Goal: Check status: Check status

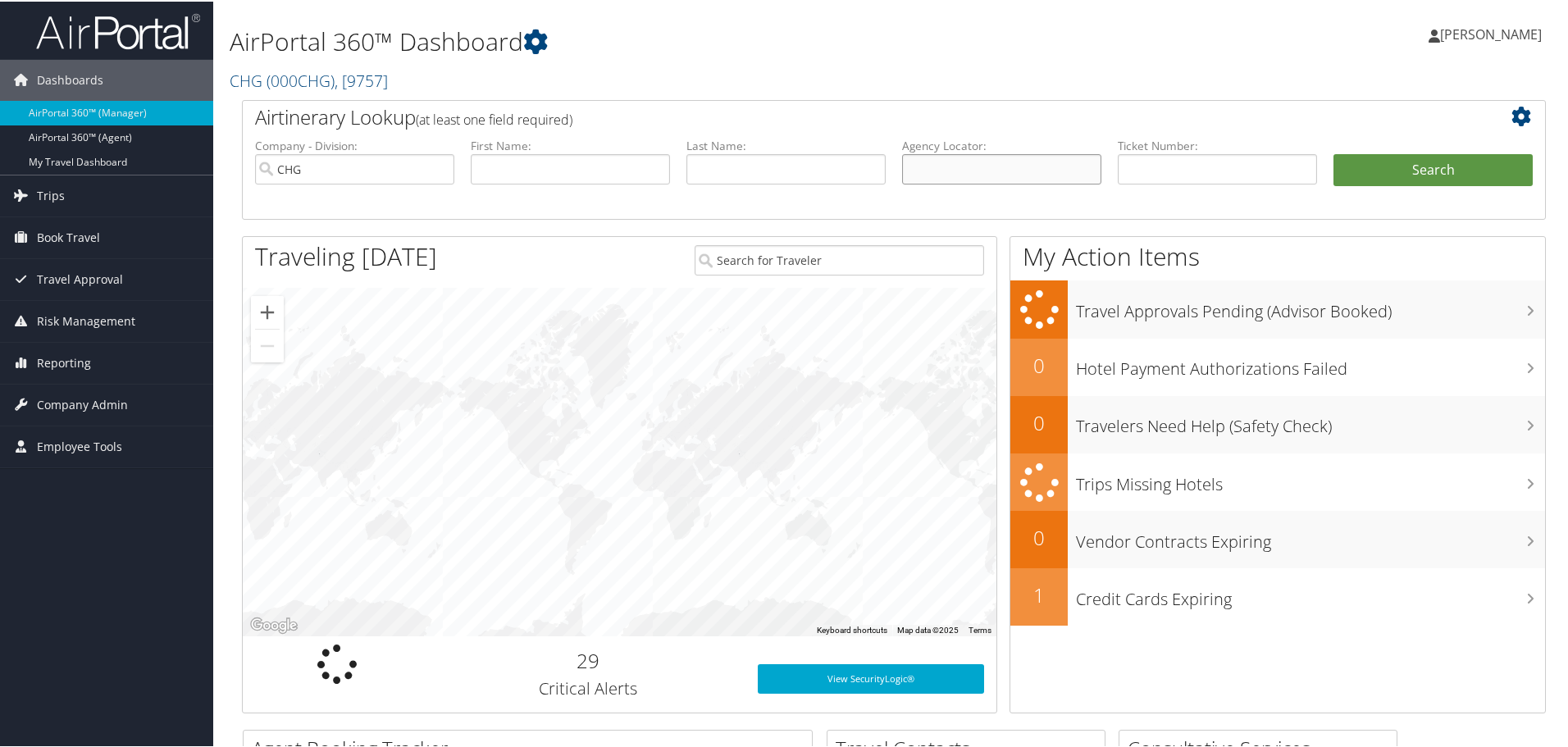
click at [965, 166] on input "text" at bounding box center [1002, 168] width 200 height 30
paste input "SSSIAR"
type input "SSSIAR"
click at [1376, 172] on button "Search" at bounding box center [1433, 169] width 200 height 33
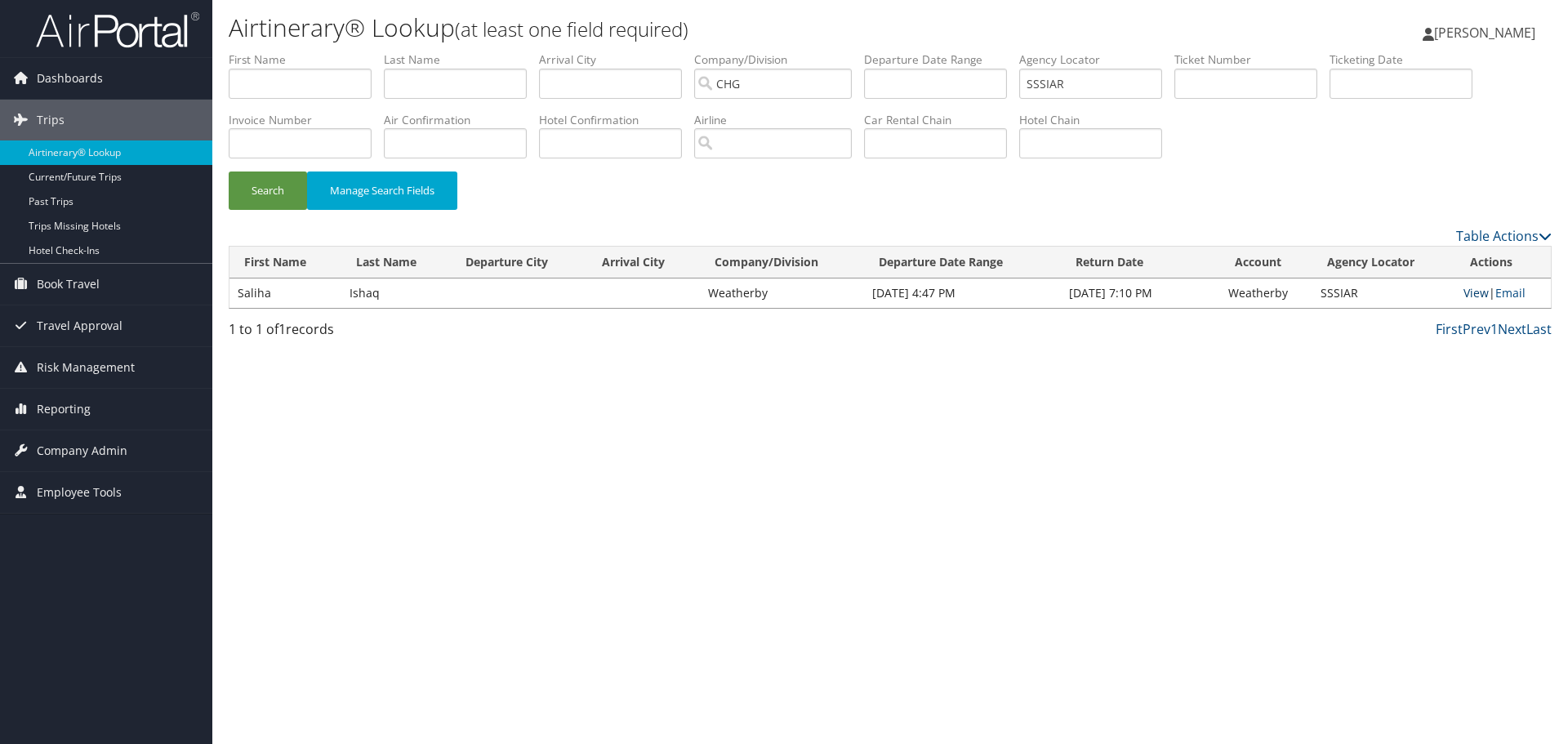
click at [1468, 295] on link "View" at bounding box center [1476, 293] width 25 height 16
drag, startPoint x: 1102, startPoint y: 81, endPoint x: 767, endPoint y: 27, distance: 339.3
click at [767, 27] on div "Airtinerary® Lookup (at least one field required) Thomas Klein Thomas Klein My …" at bounding box center [890, 372] width 1355 height 744
paste input "7/24 SA Dr. Ishaqs is not well and needs to cancel her flight today with travel…"
click at [1063, 84] on input "7/24 SA Dr. Ishaqs is not well and needs to cancel her flight today with travel…" at bounding box center [1091, 84] width 143 height 30
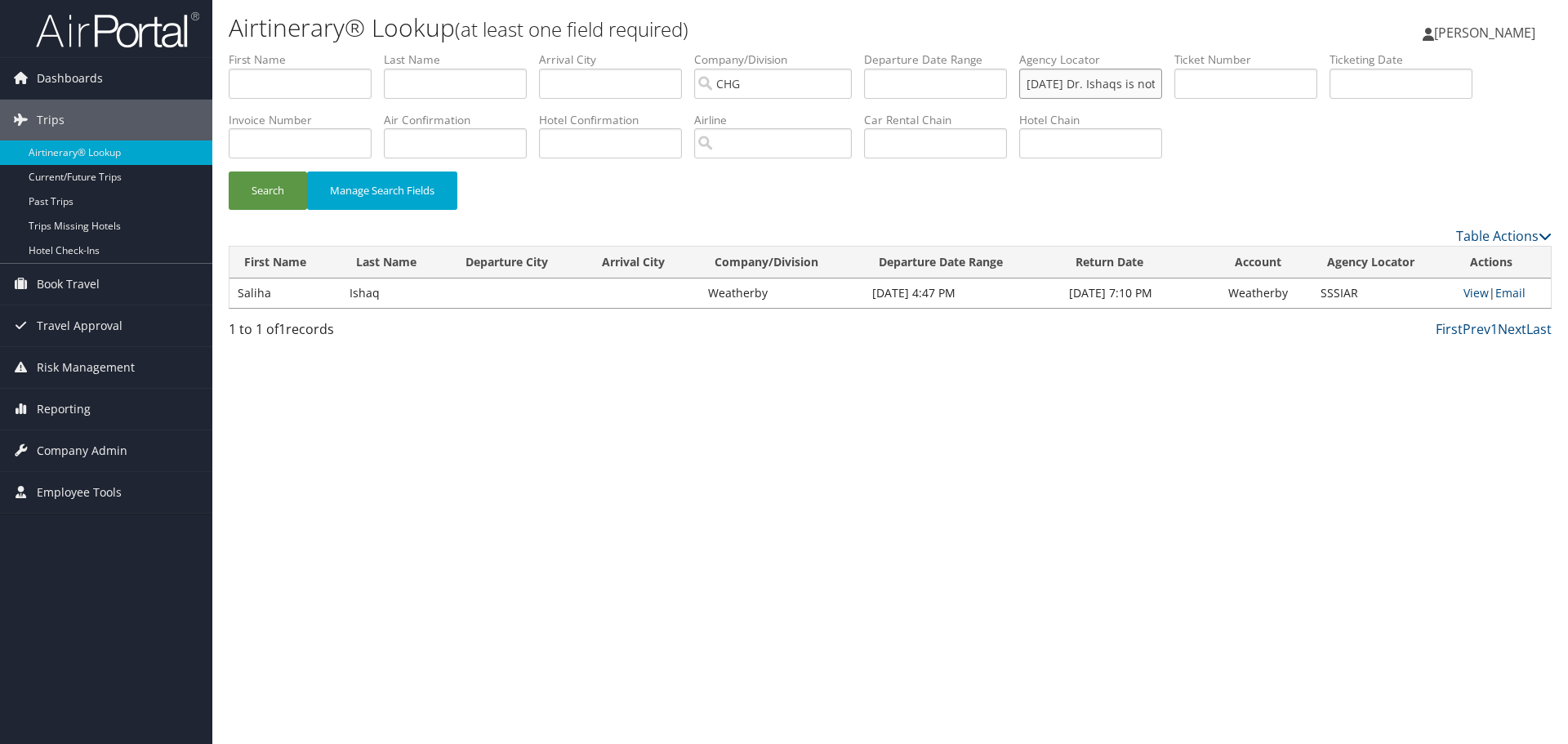
drag, startPoint x: 1162, startPoint y: 86, endPoint x: 937, endPoint y: 87, distance: 225.0
click at [961, 52] on ul "First Name Last Name Departure City Arrival City Company/Division CHG Airport/C…" at bounding box center [890, 52] width 1322 height 0
type input "o"
paste input "IPGGGQ"
type input "IPGGGQ"
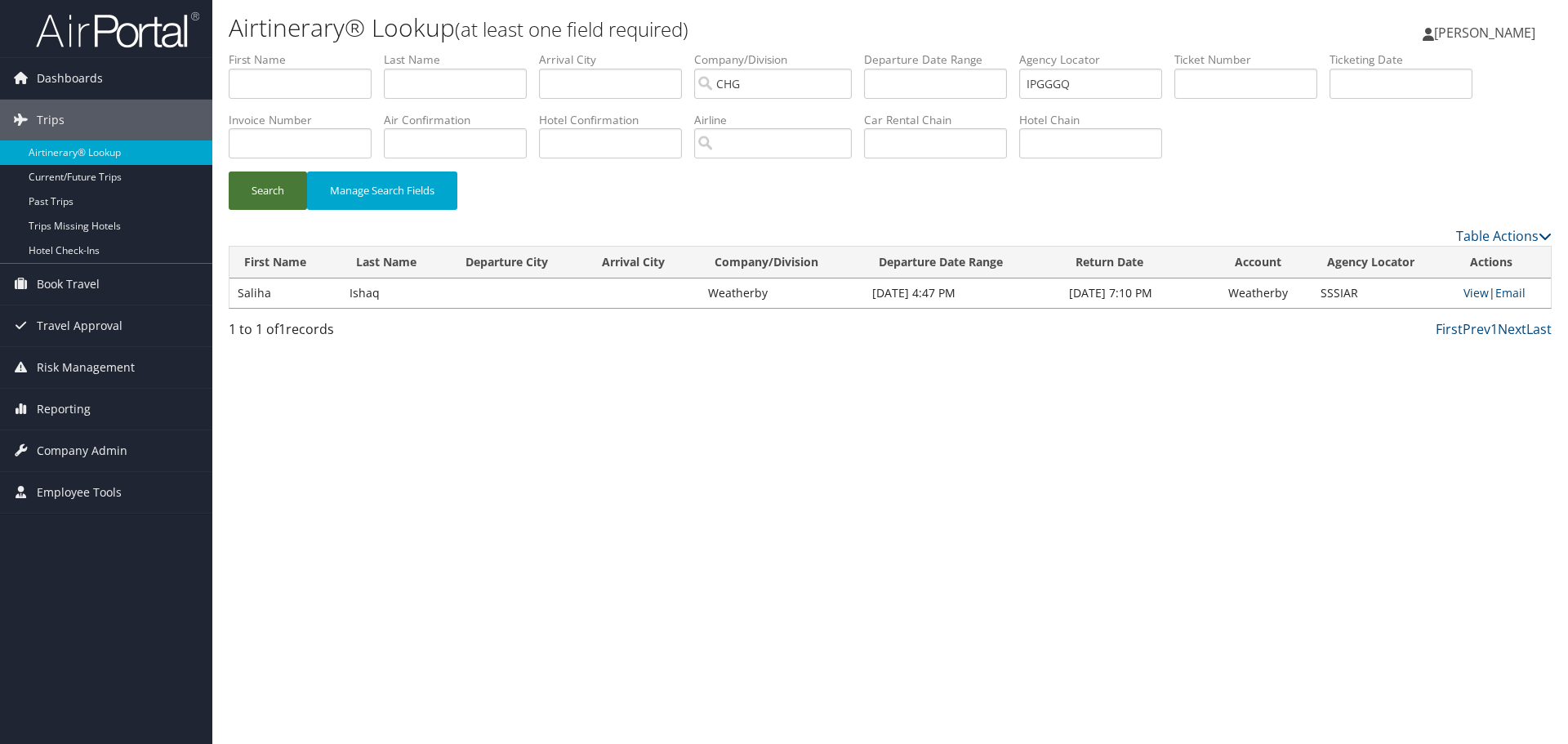
click at [273, 187] on button "Search" at bounding box center [267, 190] width 79 height 39
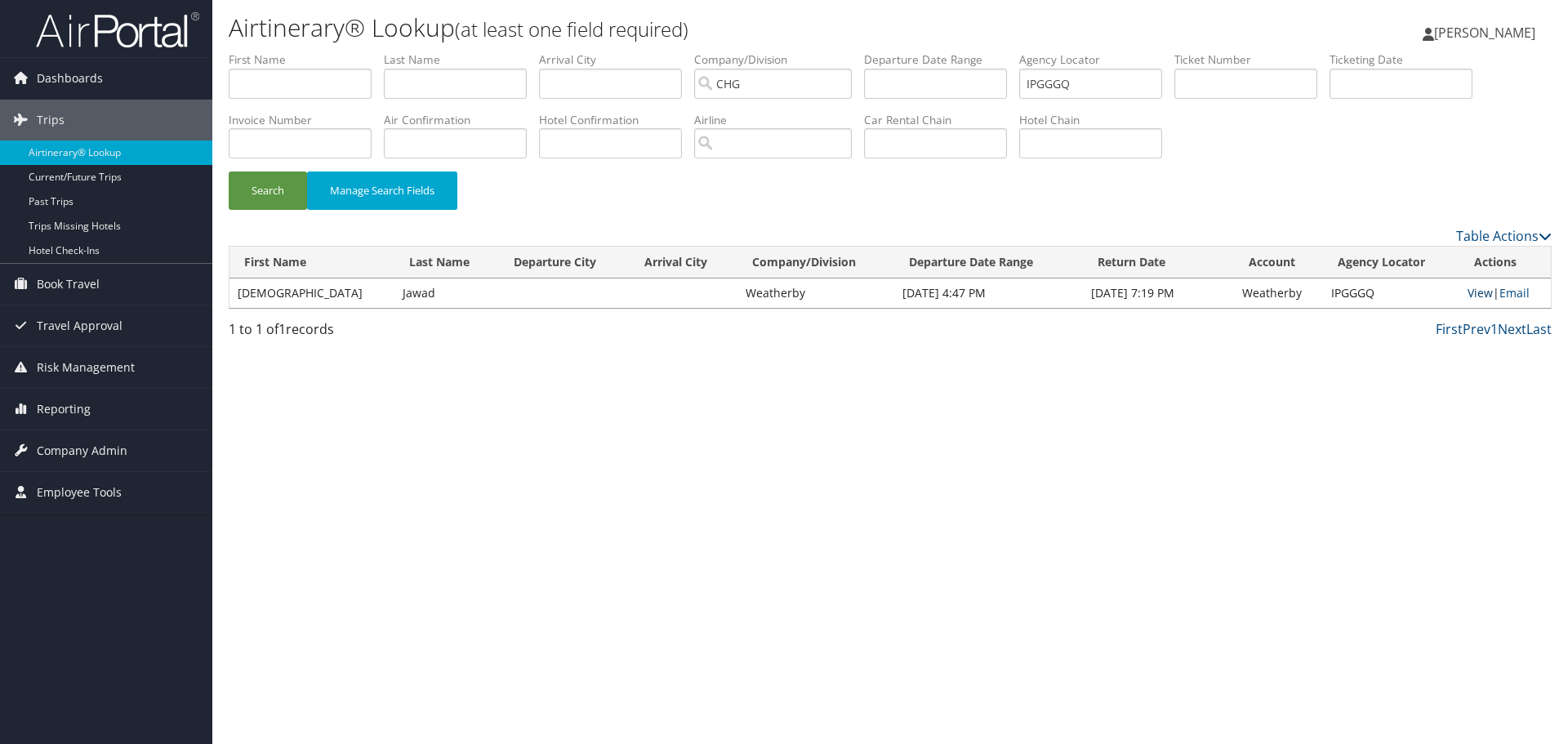
click at [1473, 294] on link "View" at bounding box center [1480, 293] width 25 height 16
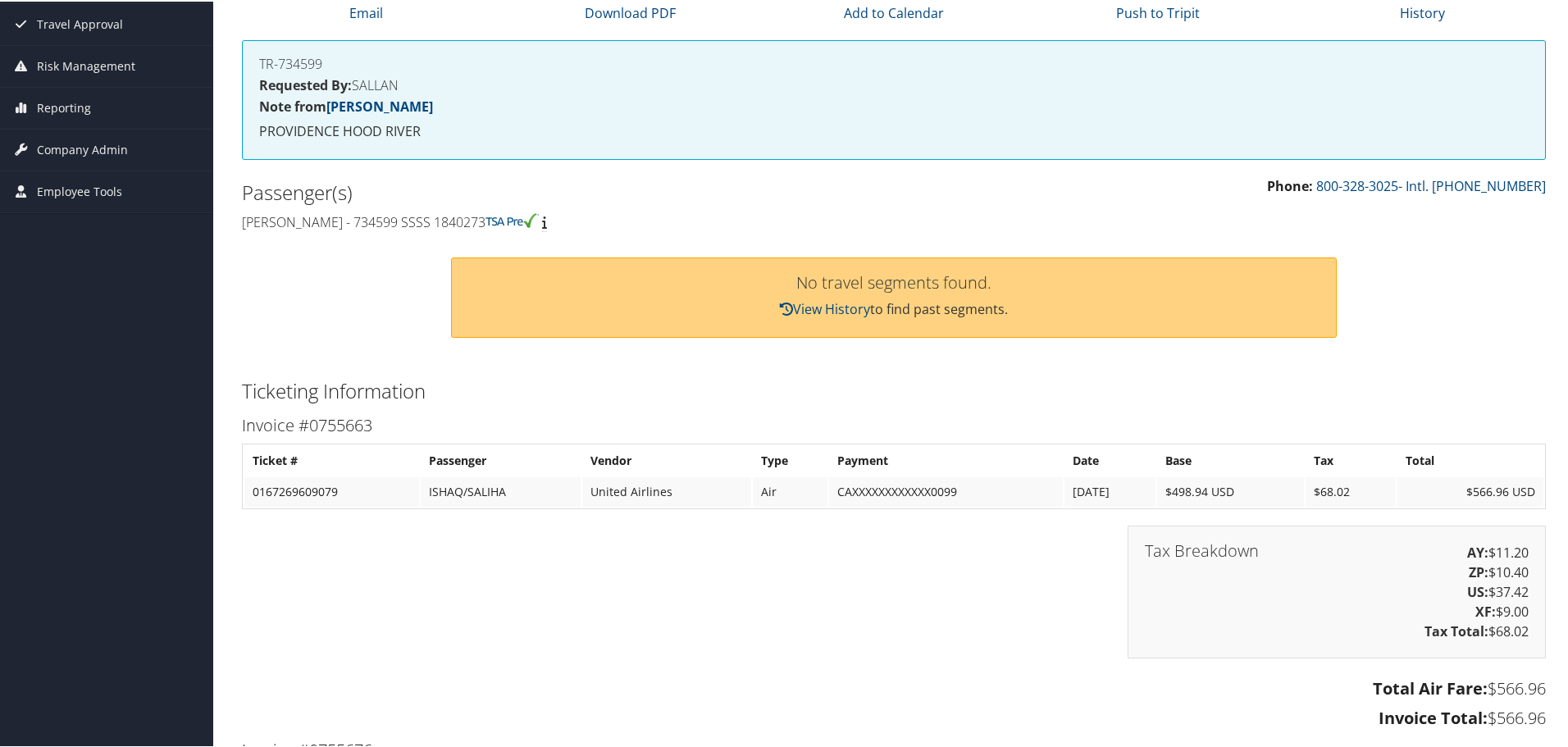
scroll to position [134, 0]
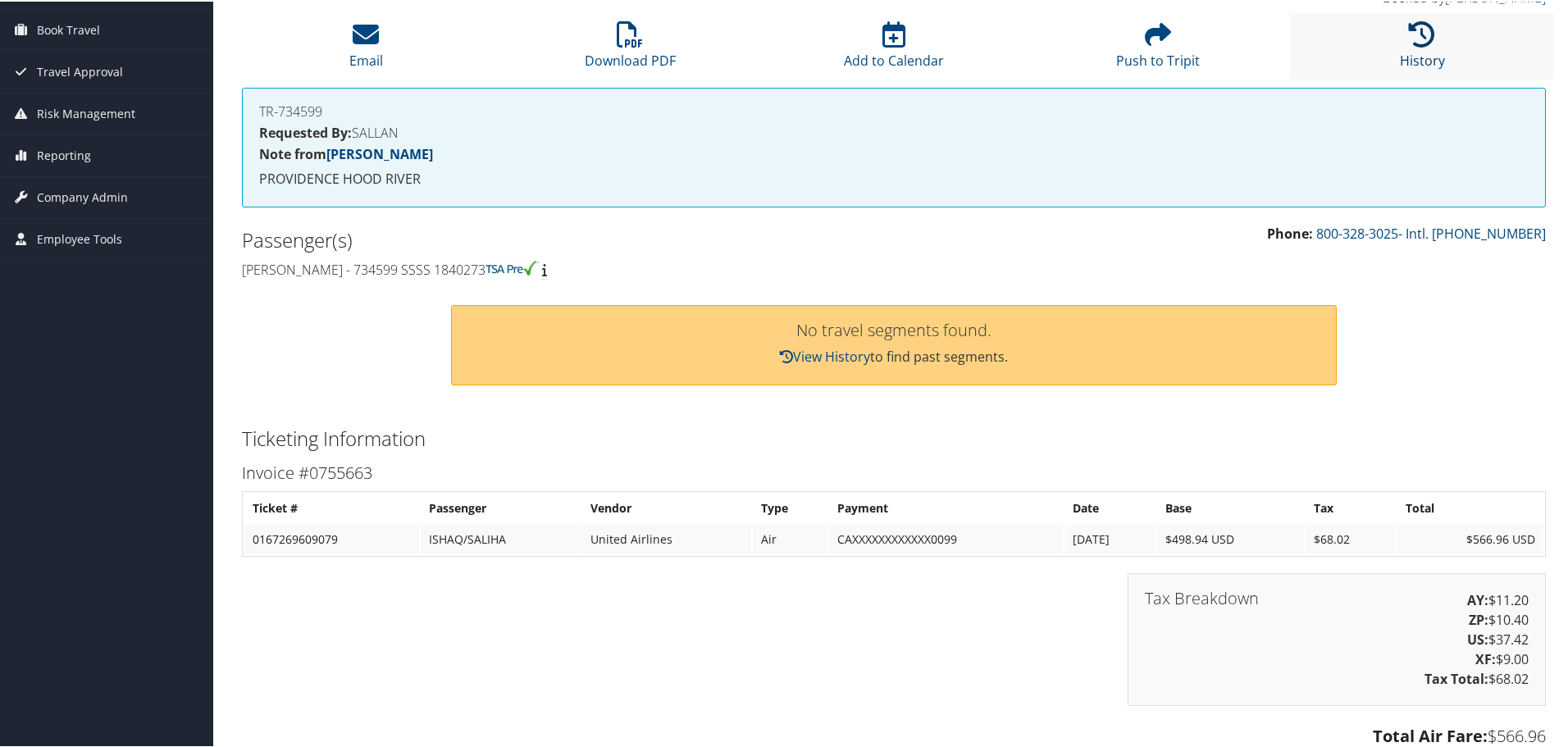
click at [1413, 29] on icon at bounding box center [1422, 33] width 26 height 26
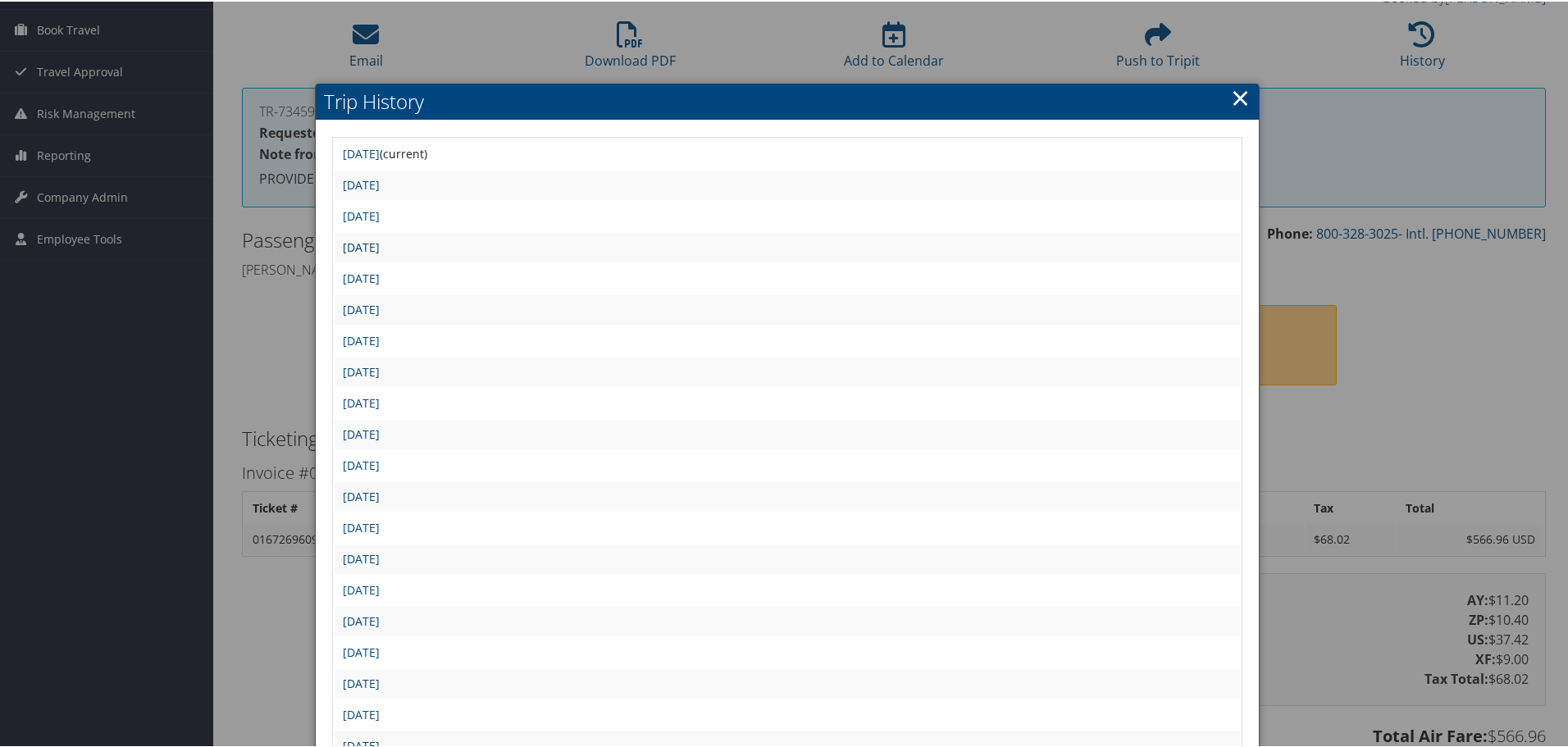
click at [380, 245] on link "Thu Jul 24 08:02:25 MDT 2025" at bounding box center [361, 246] width 37 height 16
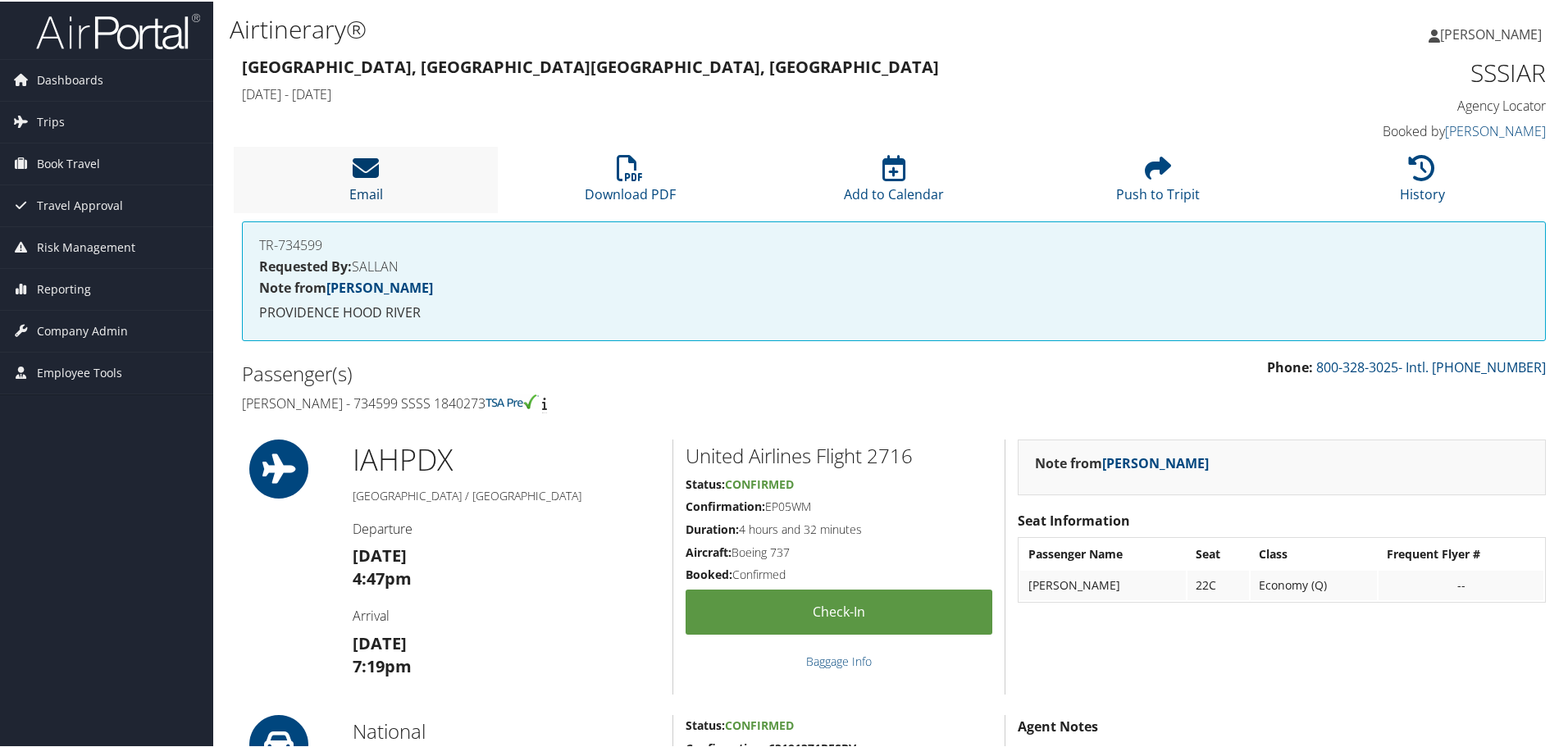
click at [368, 172] on icon at bounding box center [366, 167] width 26 height 26
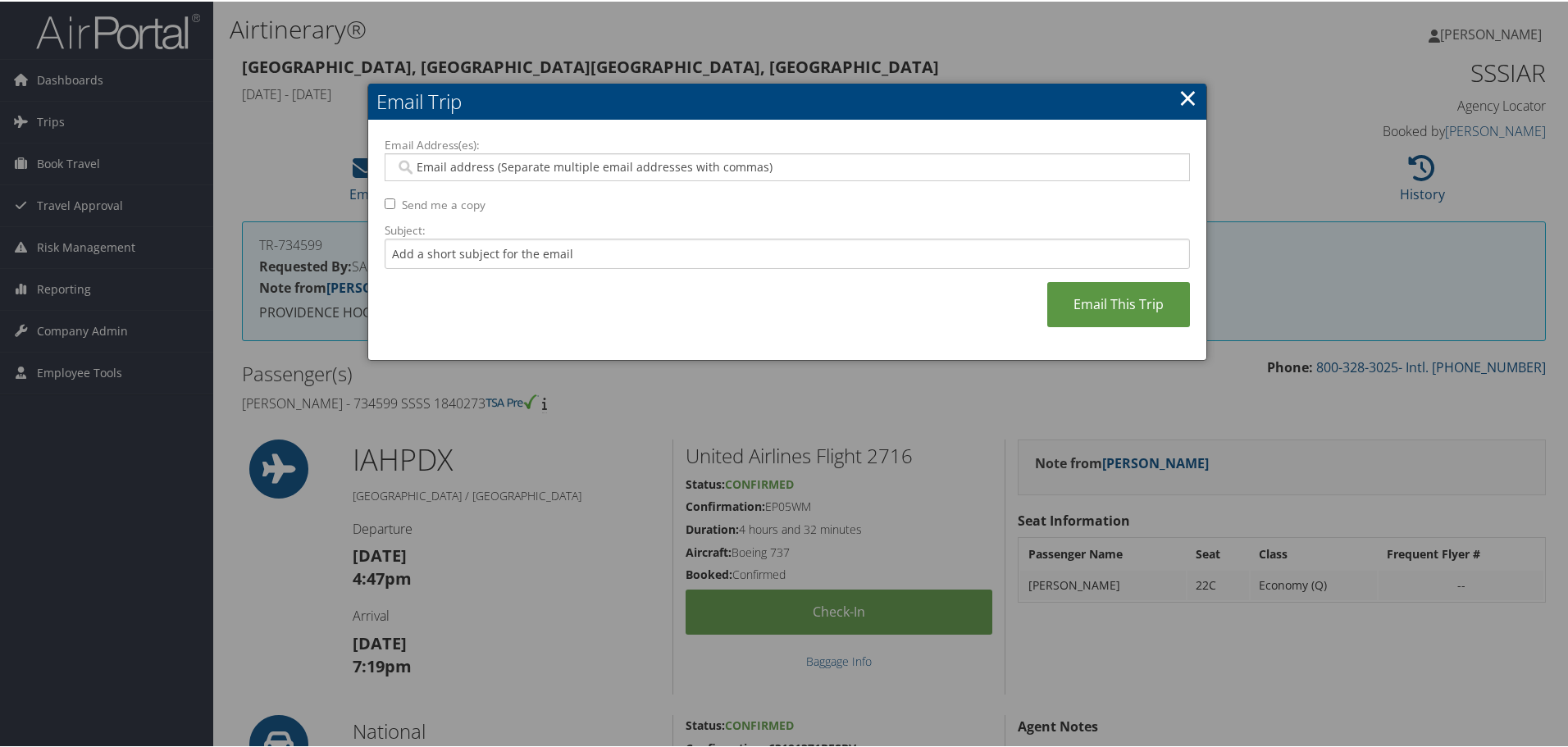
click at [458, 164] on input "Email Address(es):" at bounding box center [787, 166] width 783 height 16
type input "tom"
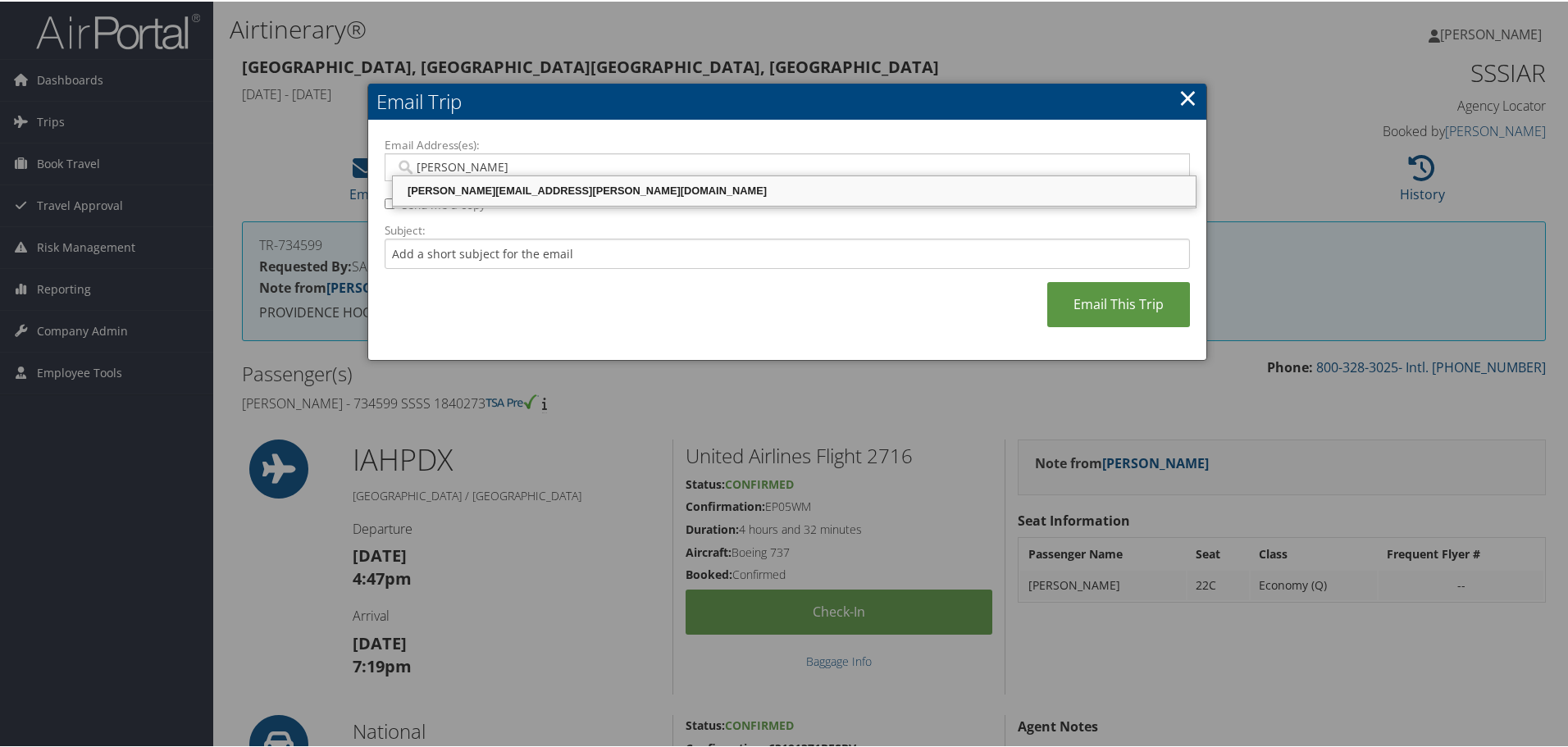
click at [518, 191] on div "TOM.KLEIN@CHGHEALTHCARE.COM" at bounding box center [794, 189] width 798 height 16
type input "TOM.KLEIN@CHGHEALTHCARE.COM"
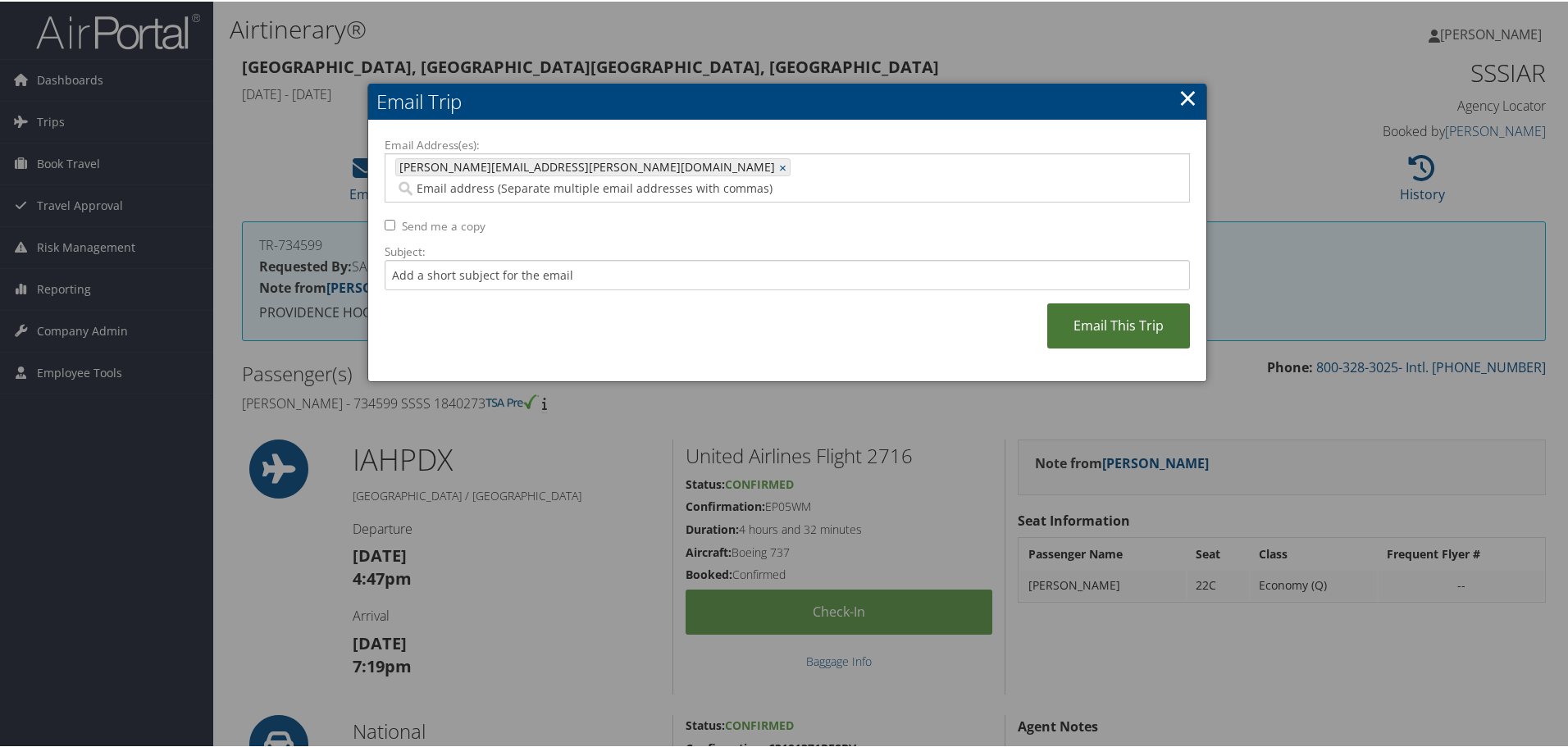
click at [1094, 307] on link "Email This Trip" at bounding box center [1119, 324] width 143 height 45
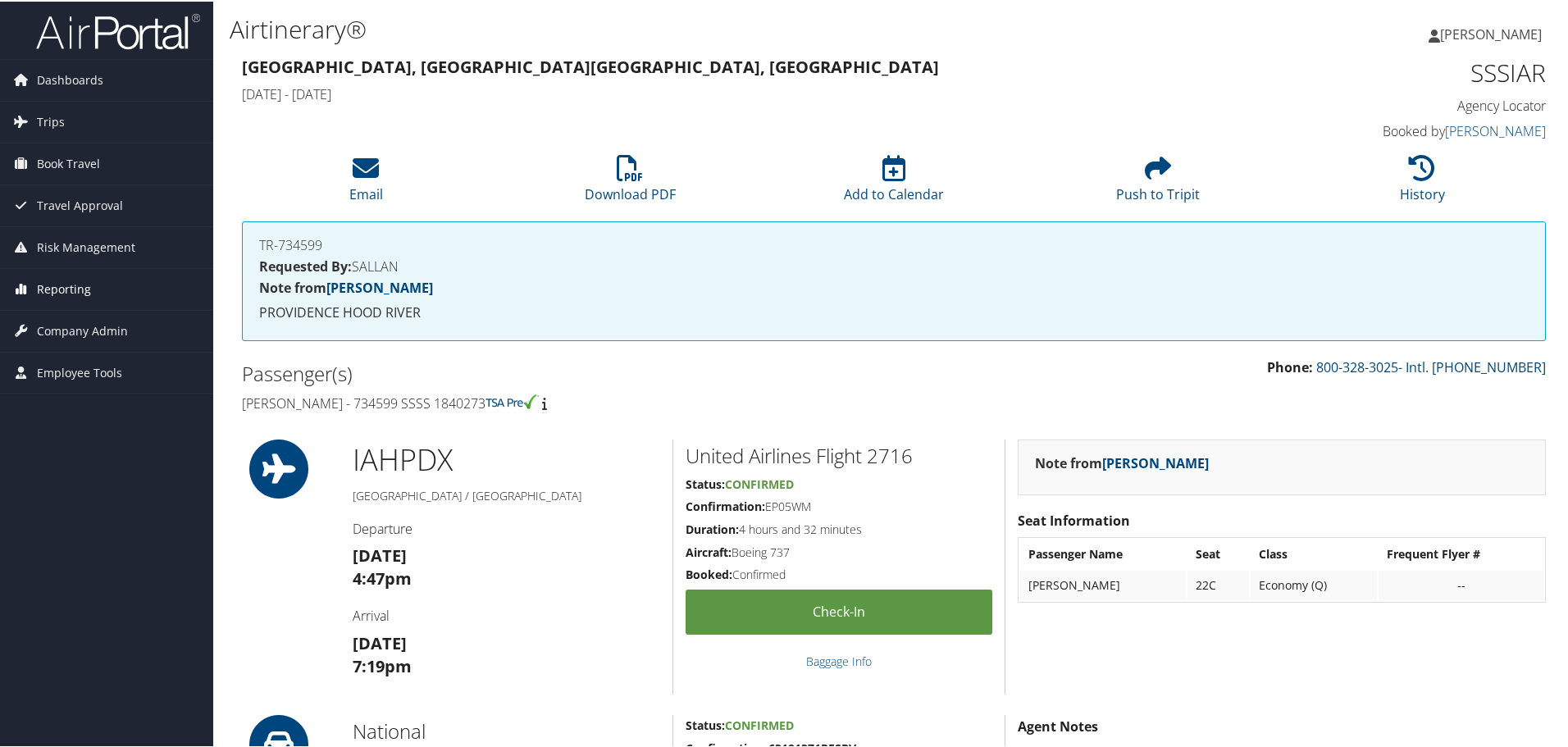
click at [62, 292] on span "Reporting" at bounding box center [64, 288] width 54 height 41
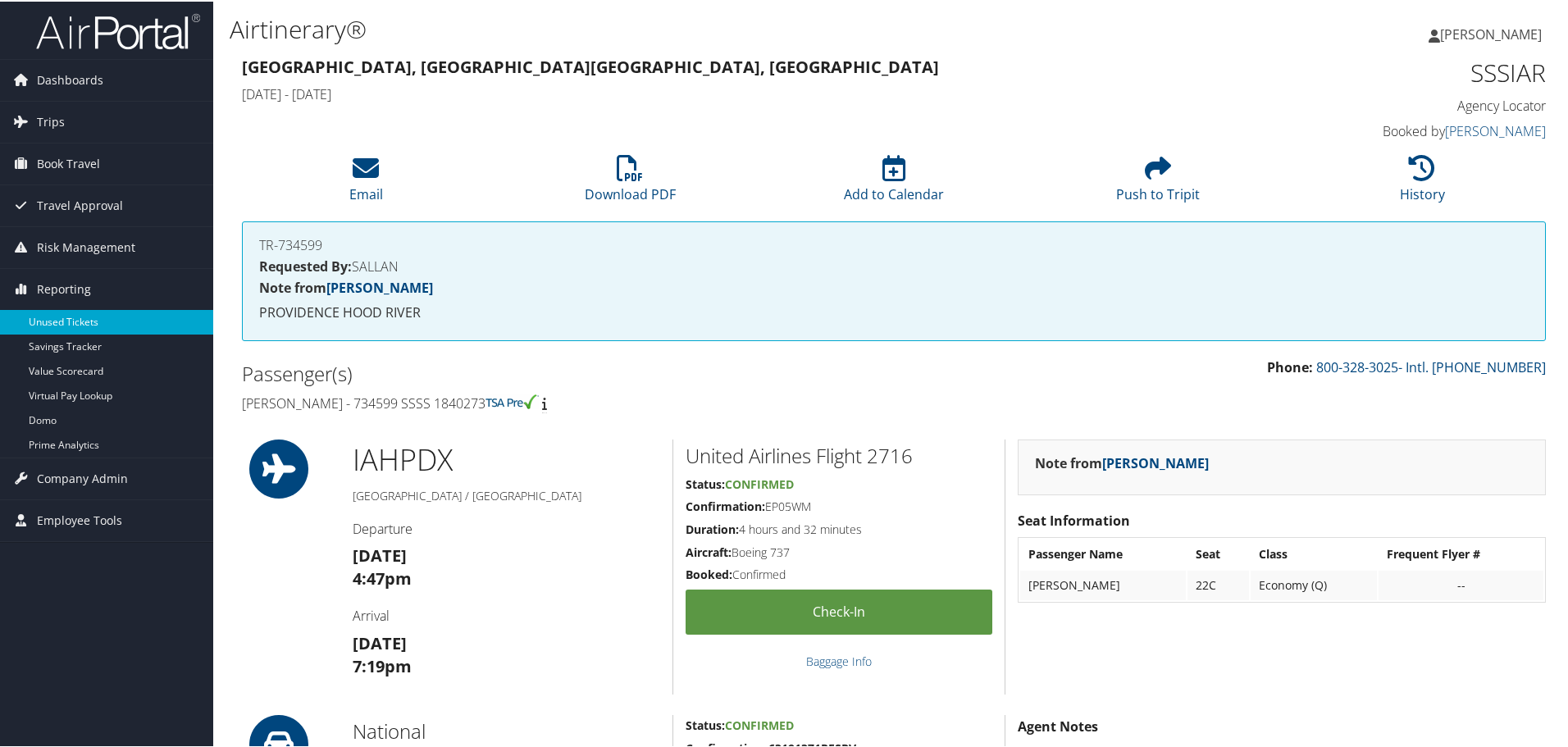
click at [67, 320] on link "Unused Tickets" at bounding box center [107, 321] width 214 height 25
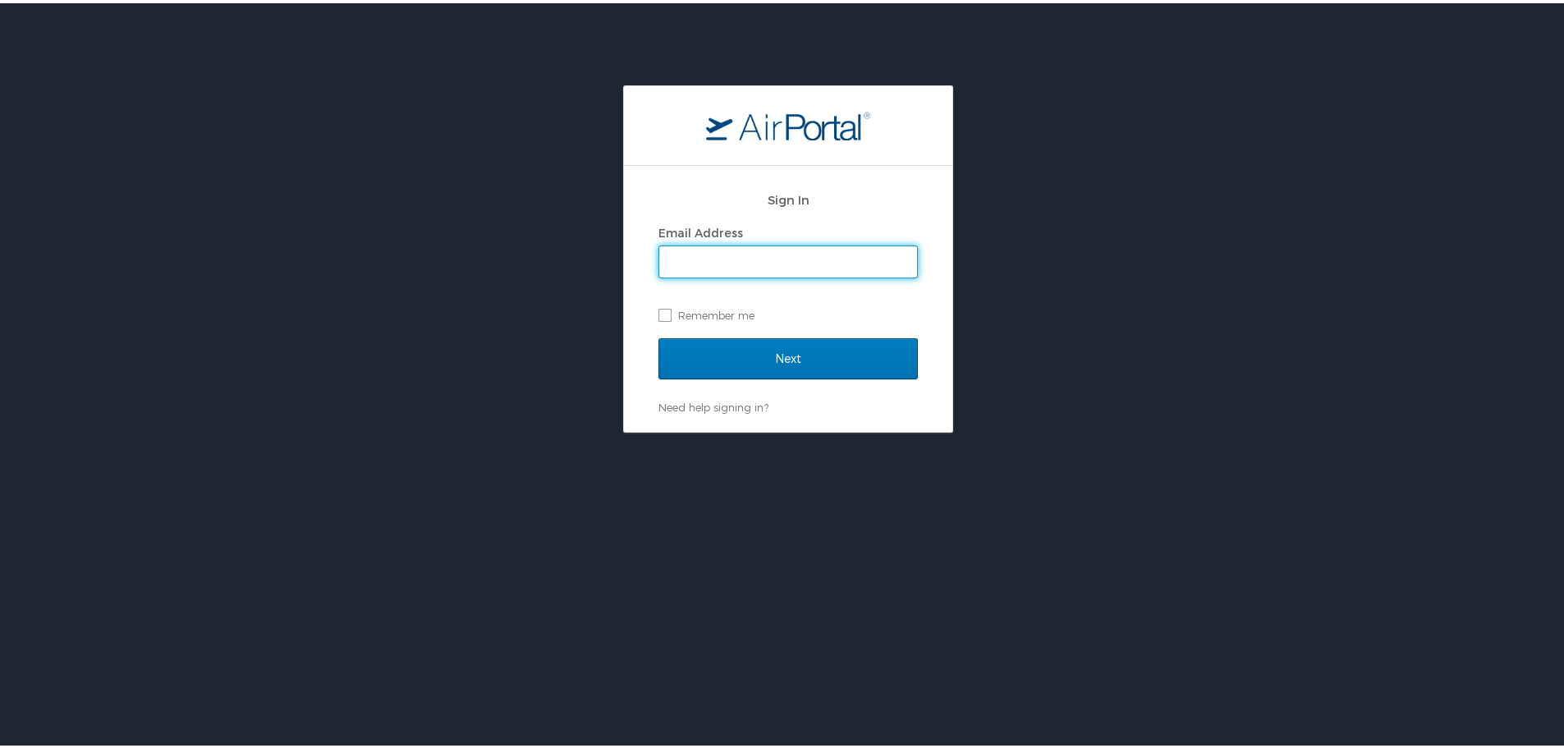
type input "[PERSON_NAME][EMAIL_ADDRESS][PERSON_NAME][DOMAIN_NAME]"
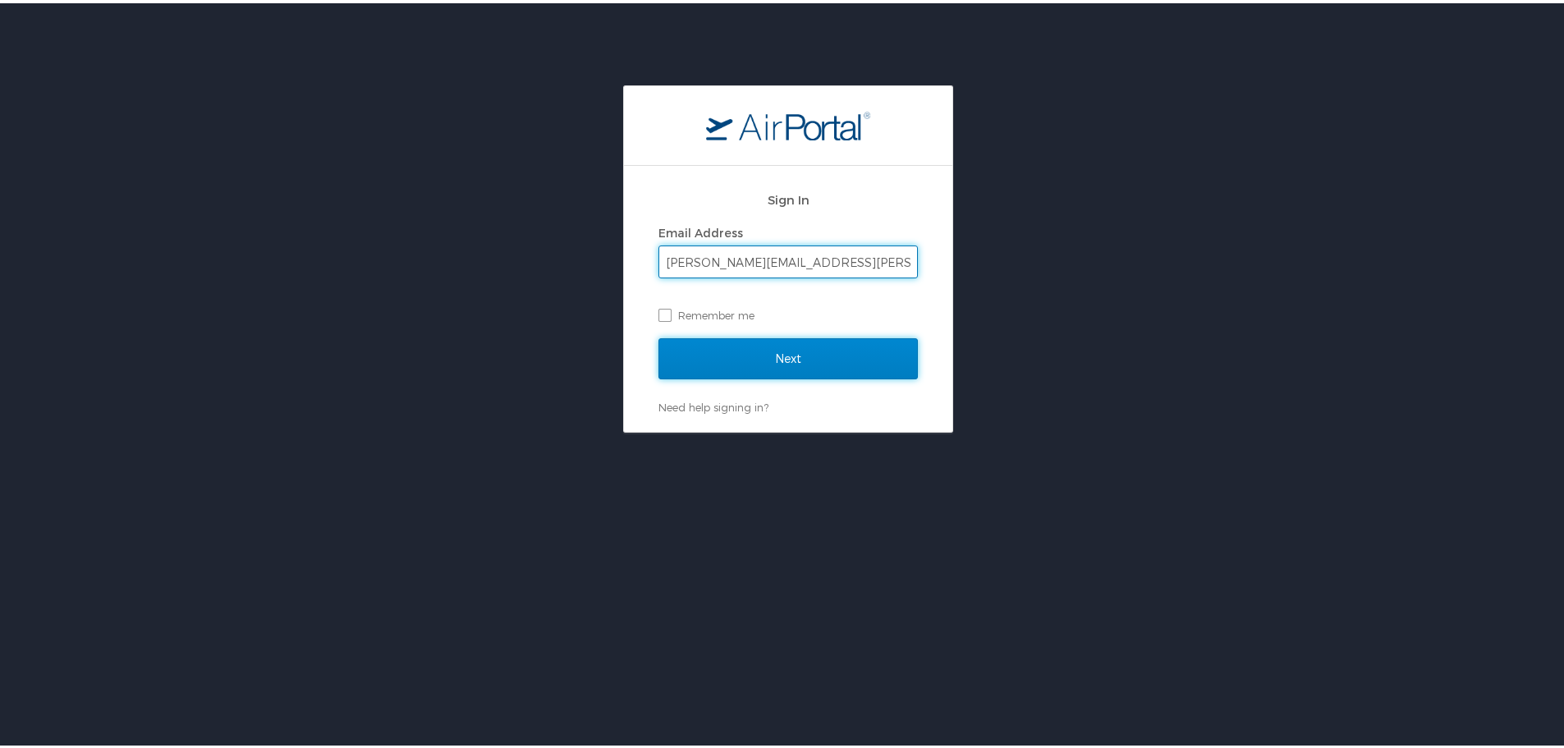
click at [778, 356] on input "Next" at bounding box center [789, 355] width 260 height 41
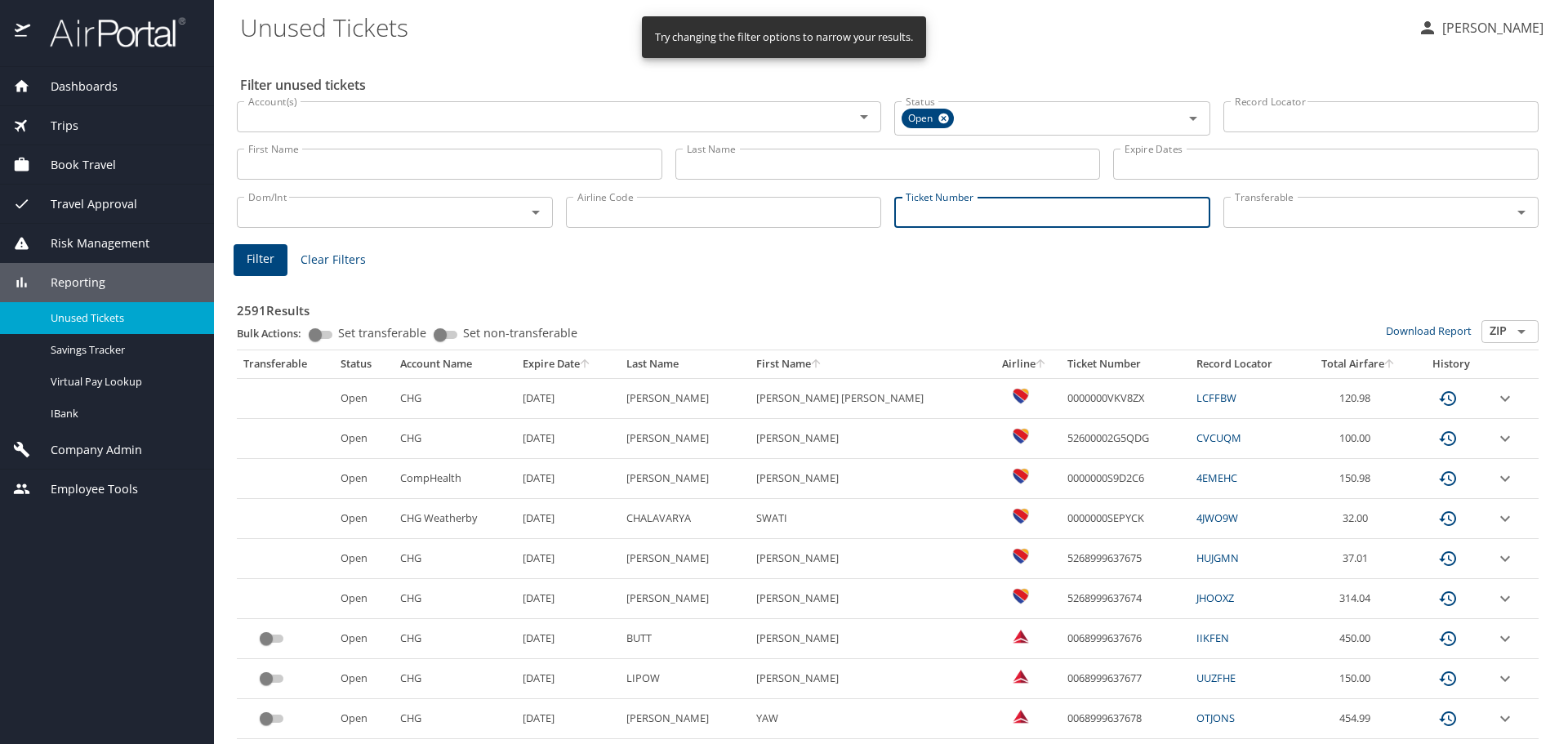
click at [921, 209] on input "Ticket Number" at bounding box center [1052, 212] width 316 height 31
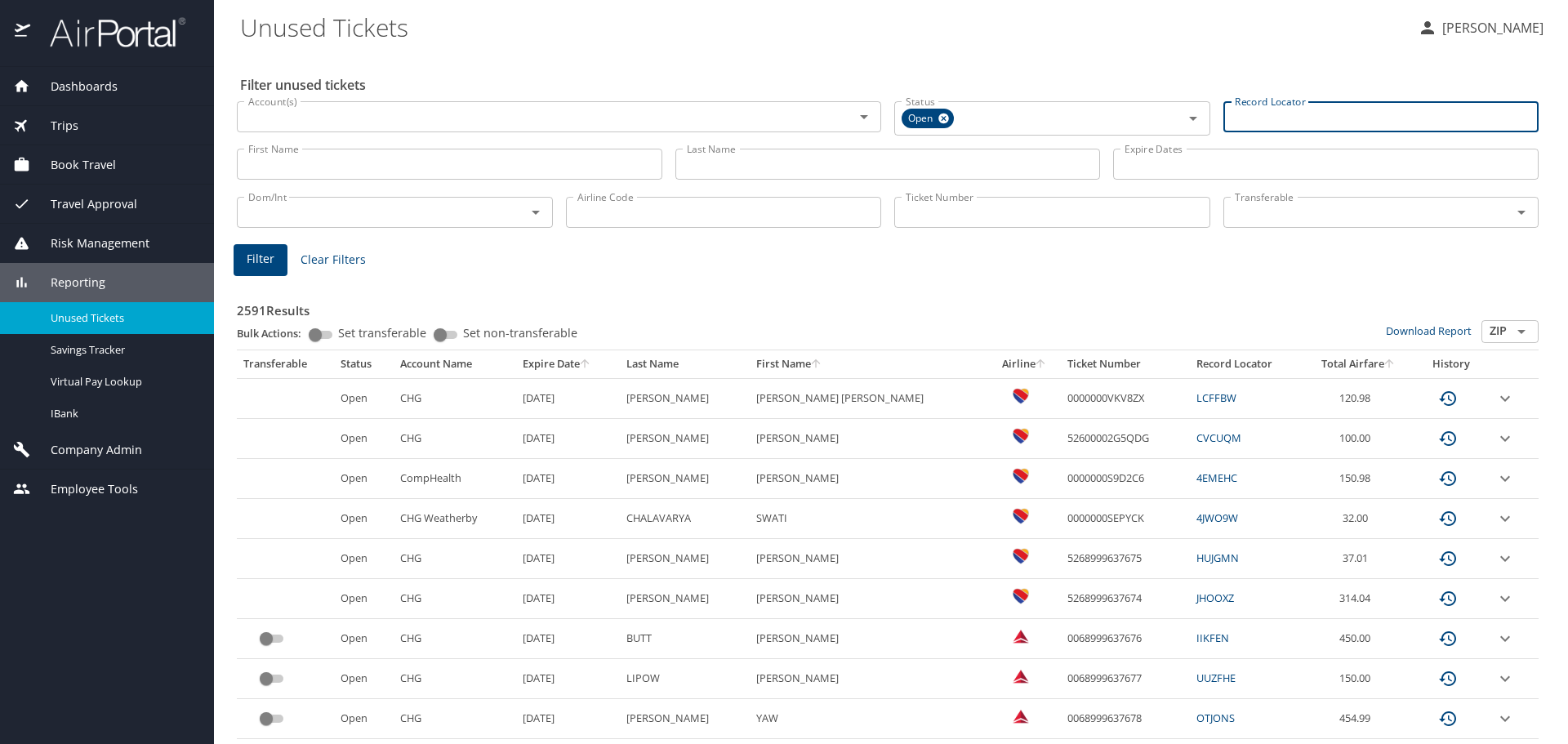
click at [1230, 112] on input "Record Locator" at bounding box center [1381, 116] width 316 height 31
paste input "SSSIAR"
click at [273, 263] on button "Filter" at bounding box center [261, 258] width 54 height 32
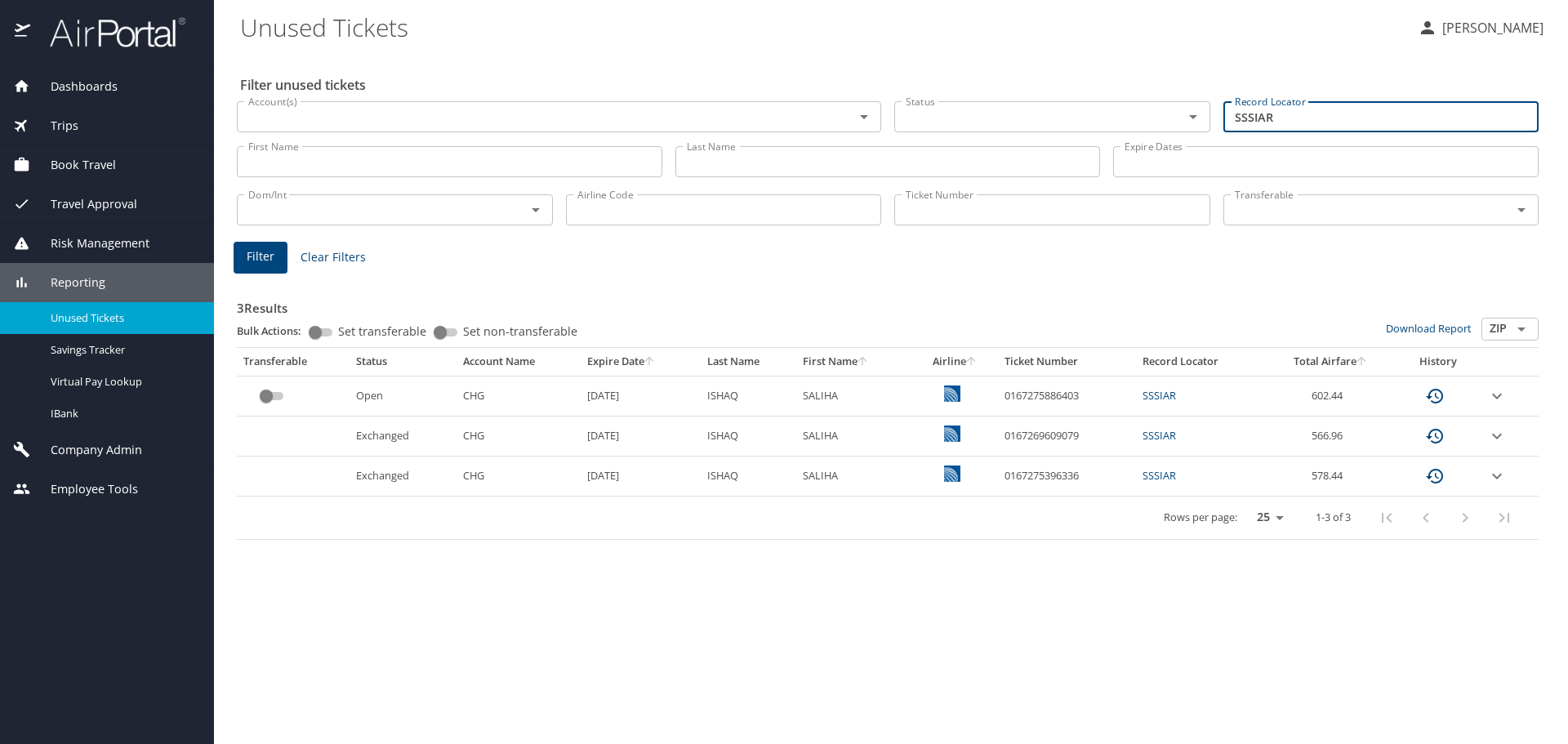
drag, startPoint x: 1291, startPoint y: 112, endPoint x: 1092, endPoint y: 91, distance: 200.1
click at [1092, 91] on div "Account(s) Account(s) Status Status Record Locator SSSIAR Record Locator" at bounding box center [888, 115] width 1314 height 55
paste input "IPGGGQ"
type input "IPGGGQ"
click at [257, 256] on span "Filter" at bounding box center [261, 257] width 28 height 21
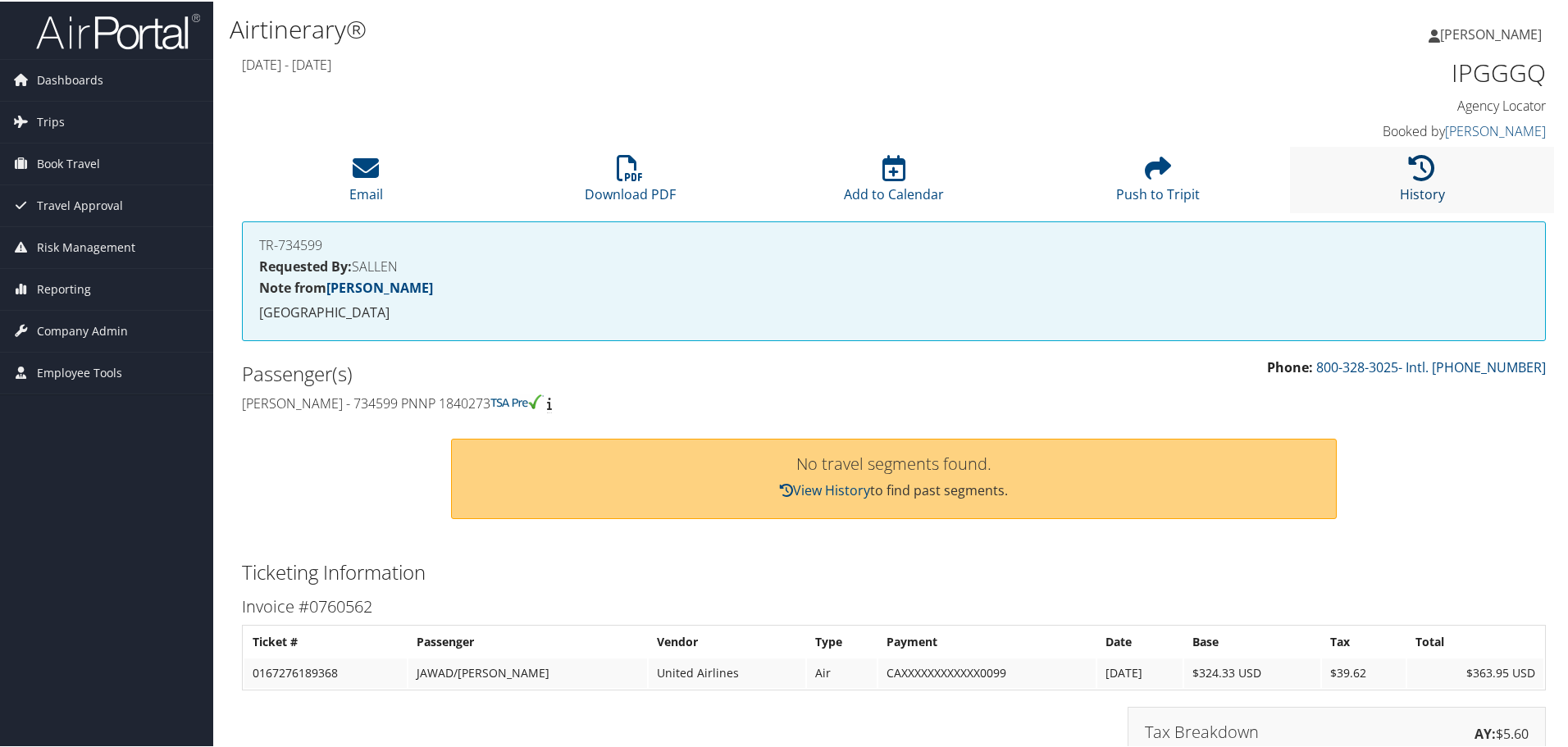
click at [1414, 166] on icon at bounding box center [1422, 167] width 26 height 26
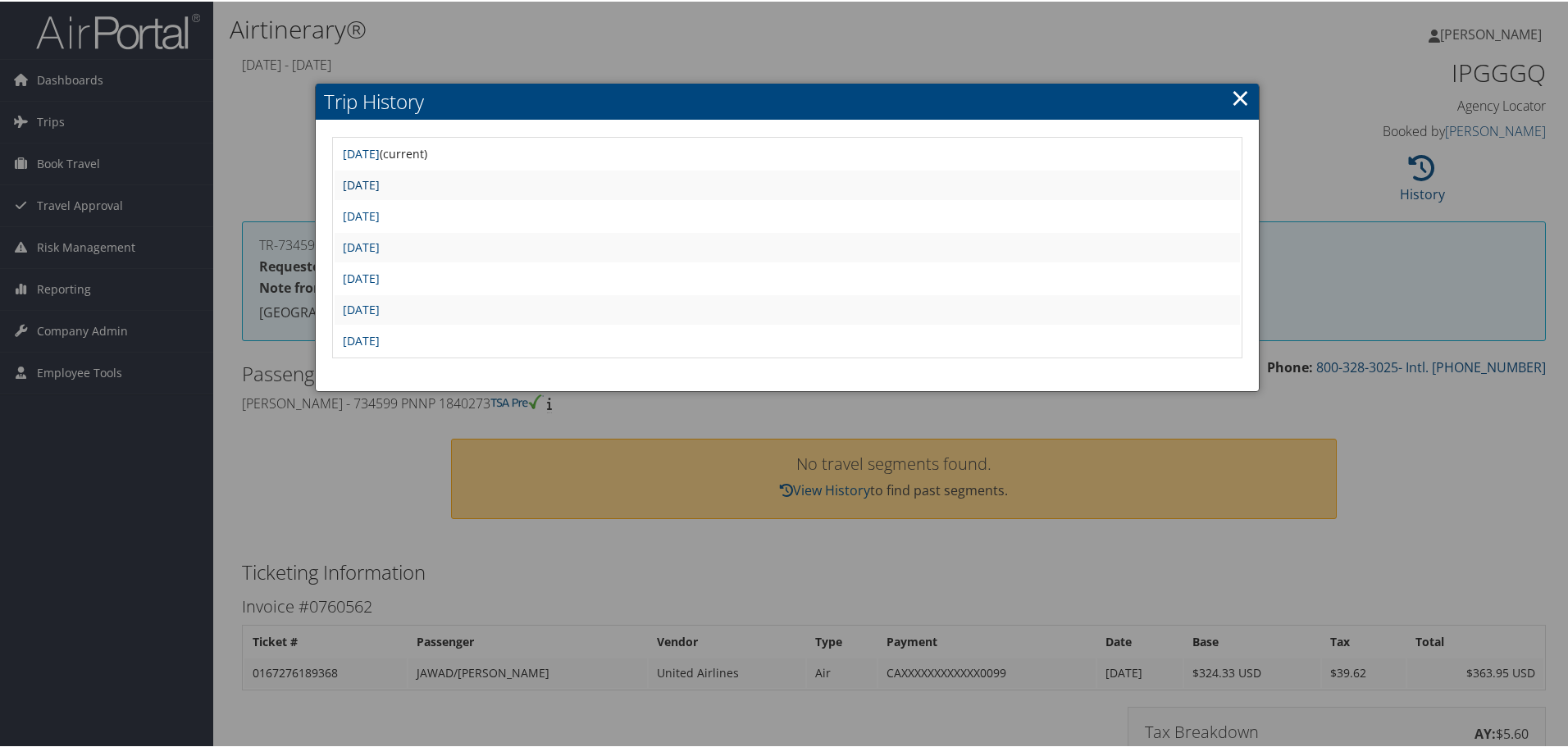
click at [380, 183] on link "[DATE]" at bounding box center [361, 184] width 37 height 16
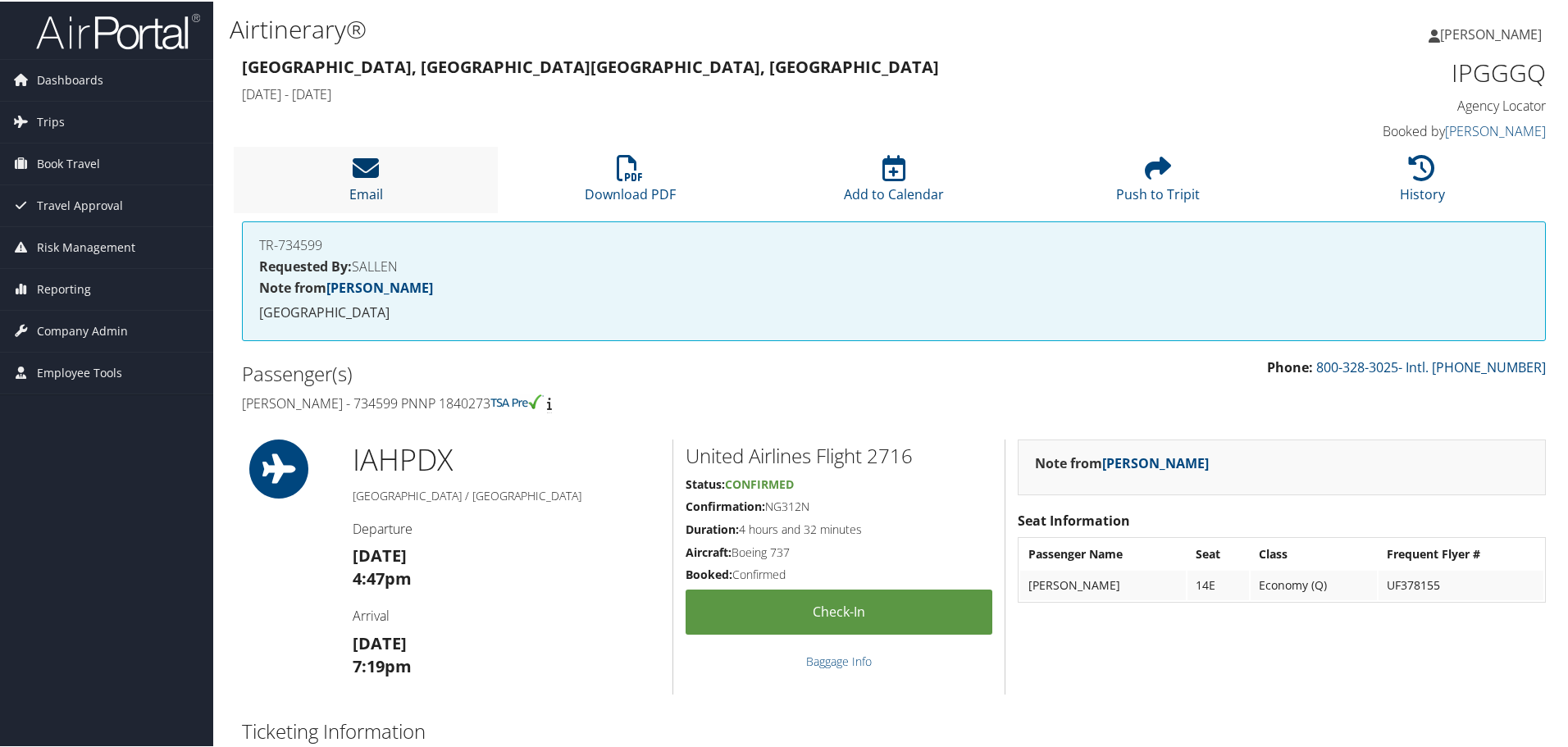
click at [363, 168] on icon at bounding box center [366, 167] width 26 height 26
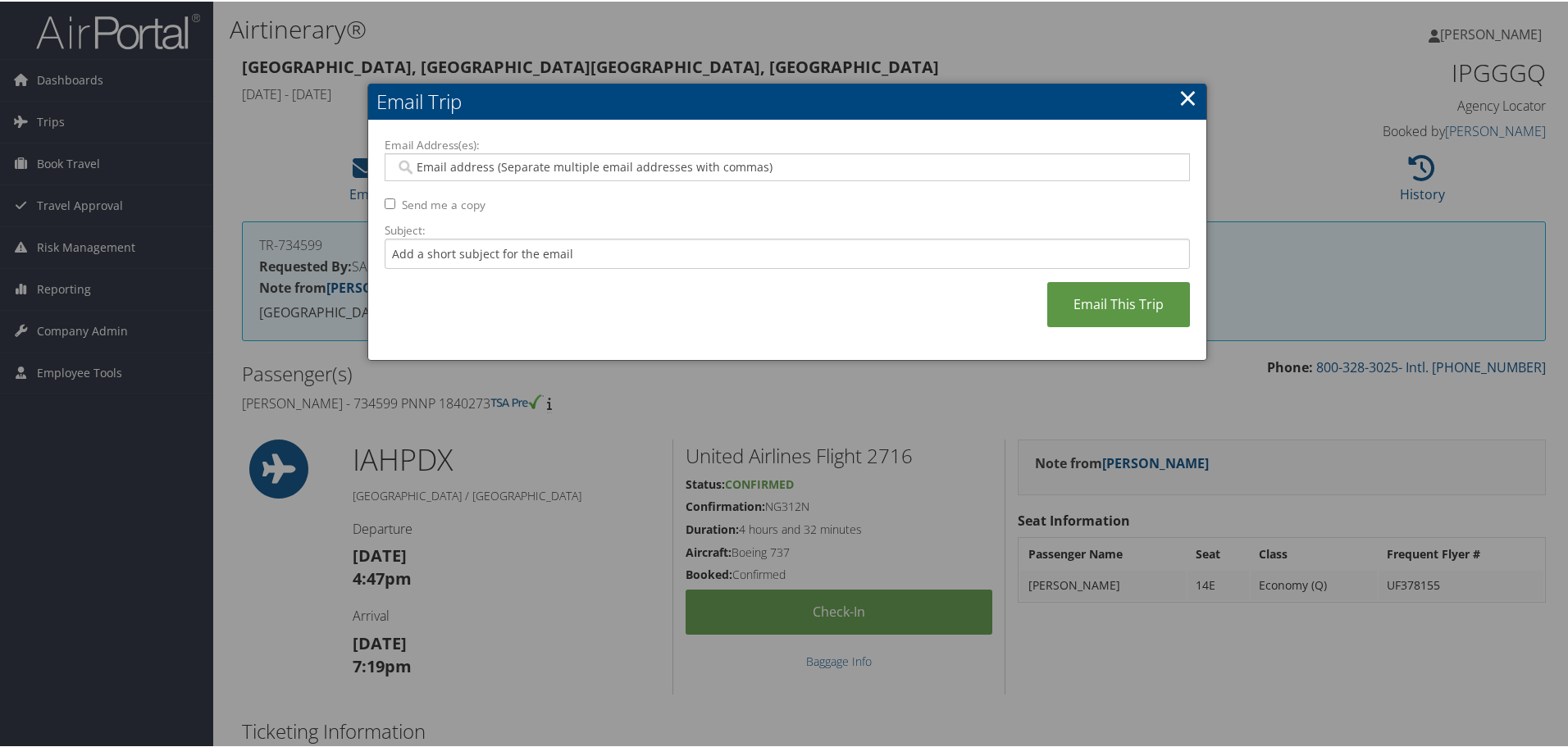
click at [491, 167] on input "Email Address(es):" at bounding box center [787, 166] width 783 height 16
type input "[PERSON_NAME]"
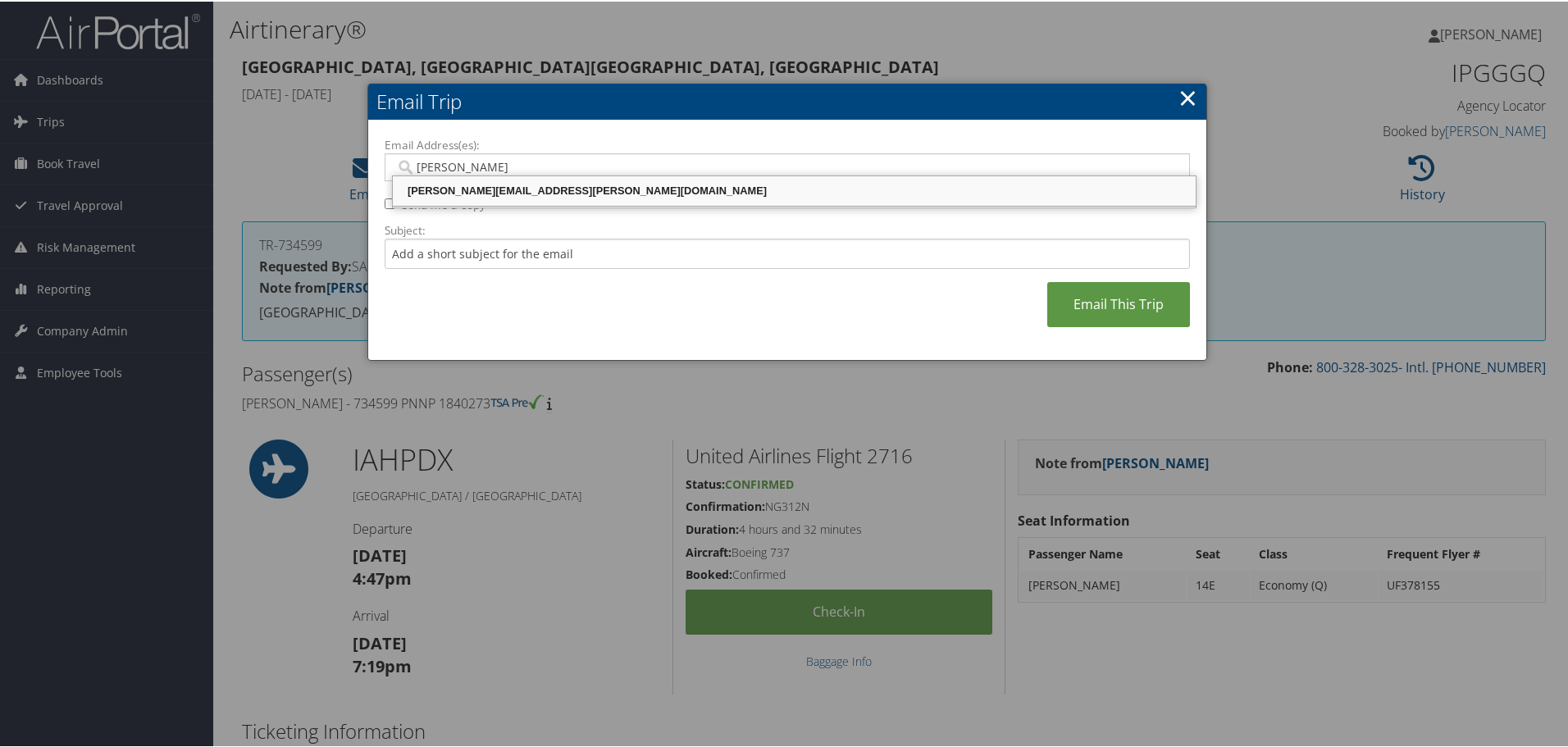
click at [546, 191] on div "[PERSON_NAME][EMAIL_ADDRESS][PERSON_NAME][DOMAIN_NAME]" at bounding box center [794, 189] width 798 height 16
type input "[PERSON_NAME][EMAIL_ADDRESS][PERSON_NAME][DOMAIN_NAME]"
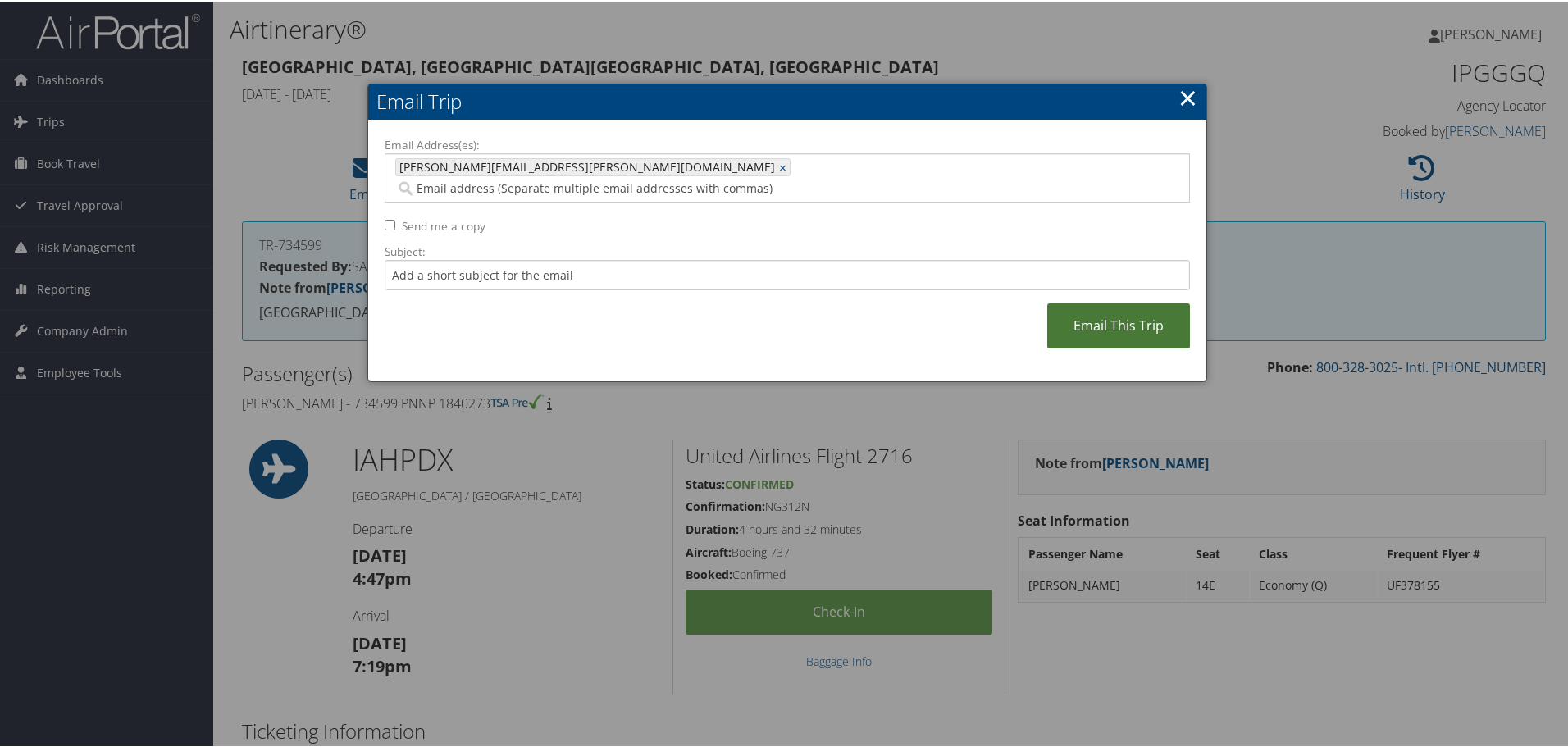
click at [1145, 305] on link "Email This Trip" at bounding box center [1119, 324] width 143 height 45
